Goal: Information Seeking & Learning: Learn about a topic

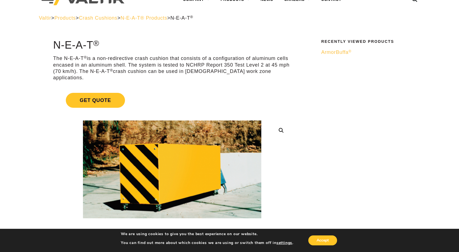
scroll to position [15, 0]
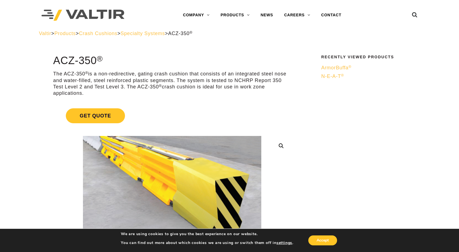
click at [335, 66] on span "ArmorBuffa ®" at bounding box center [336, 68] width 30 height 6
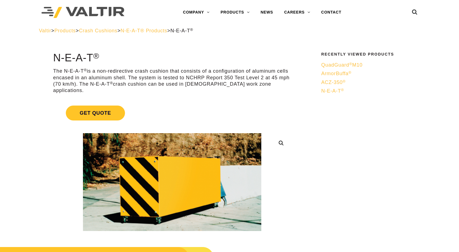
scroll to position [50, 0]
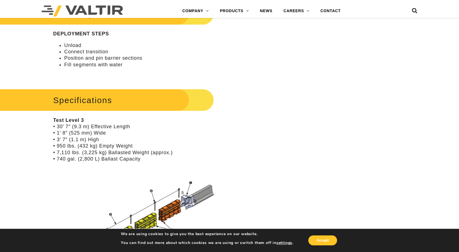
scroll to position [467, 0]
